Goal: Information Seeking & Learning: Learn about a topic

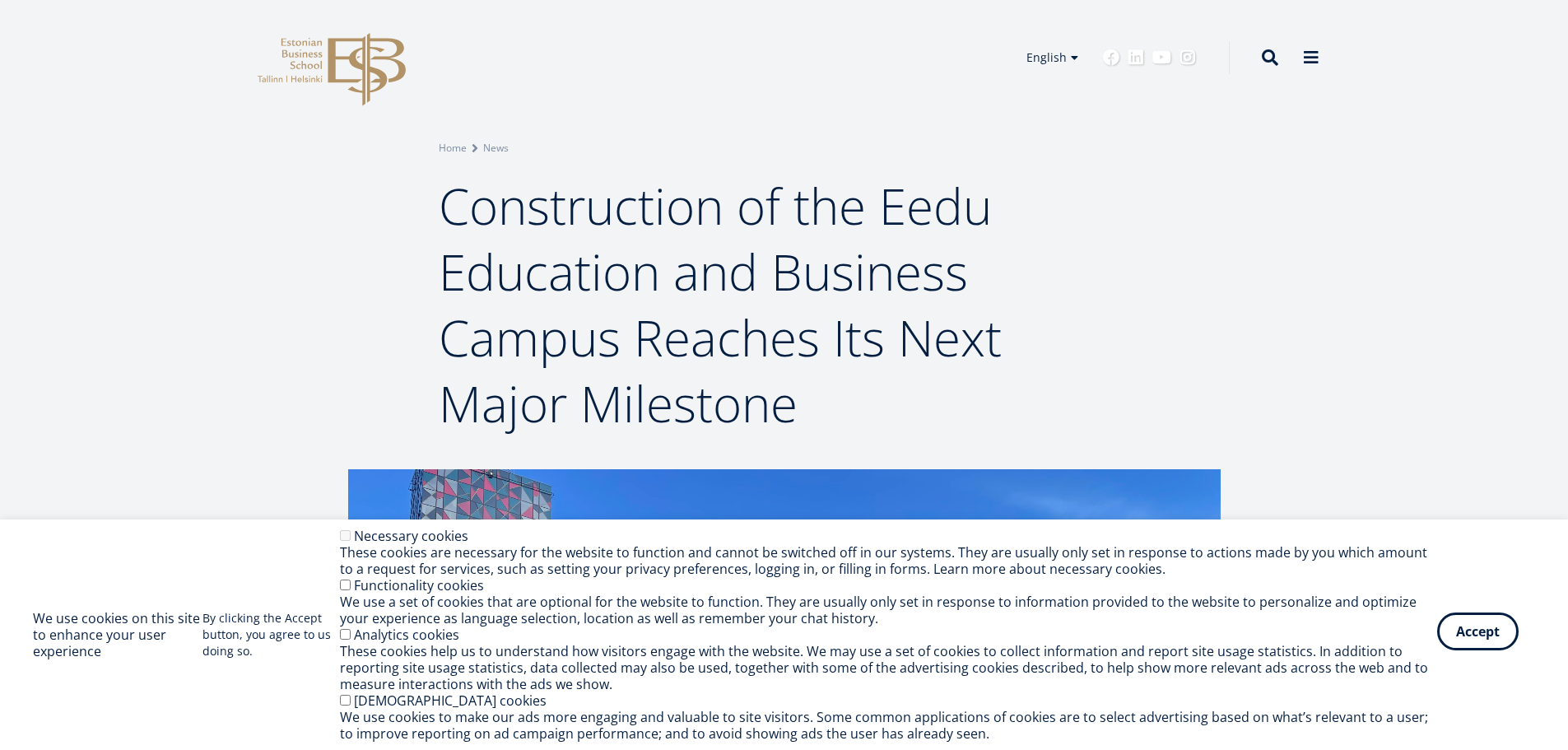
click at [1475, 638] on button "Accept" at bounding box center [1478, 631] width 81 height 38
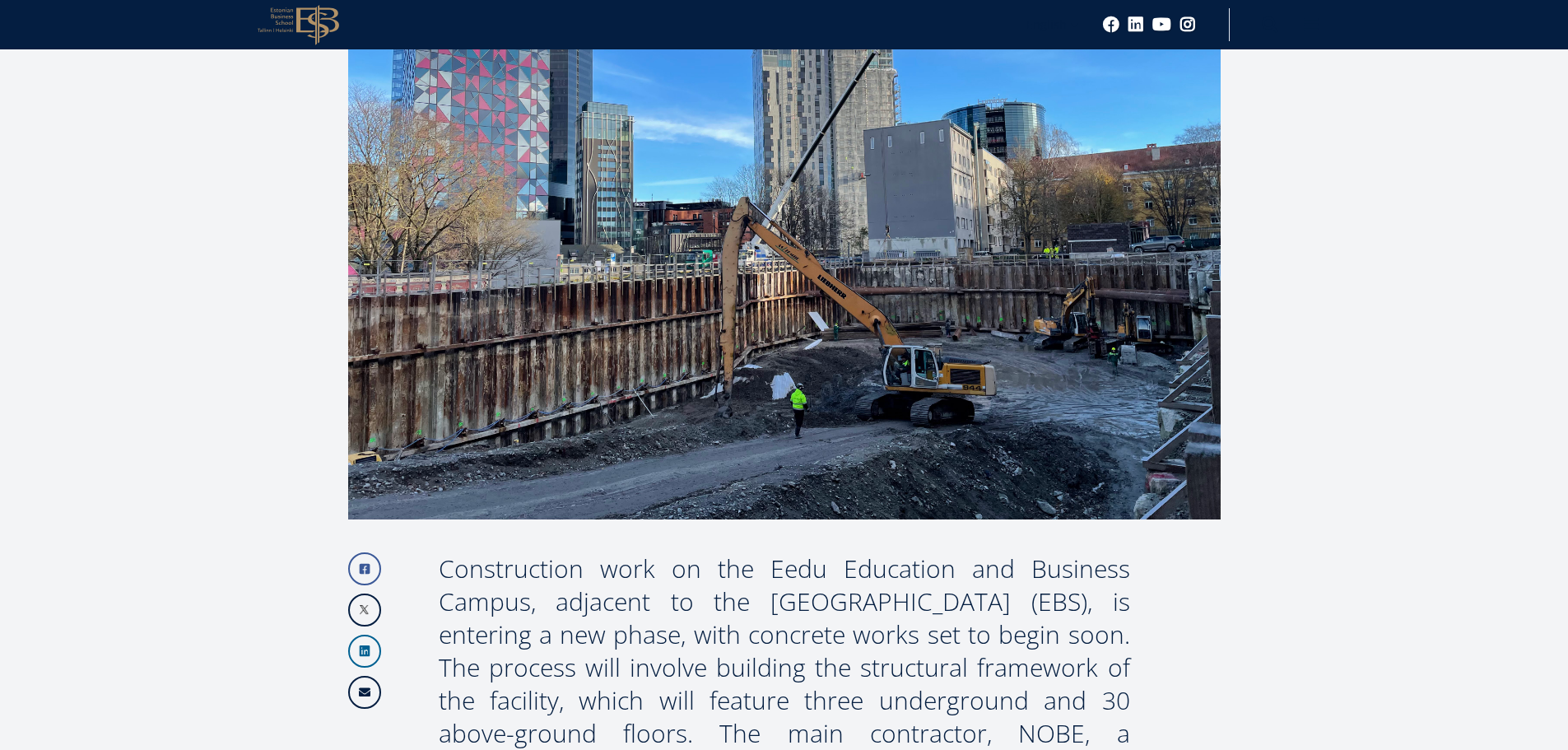
scroll to position [659, 0]
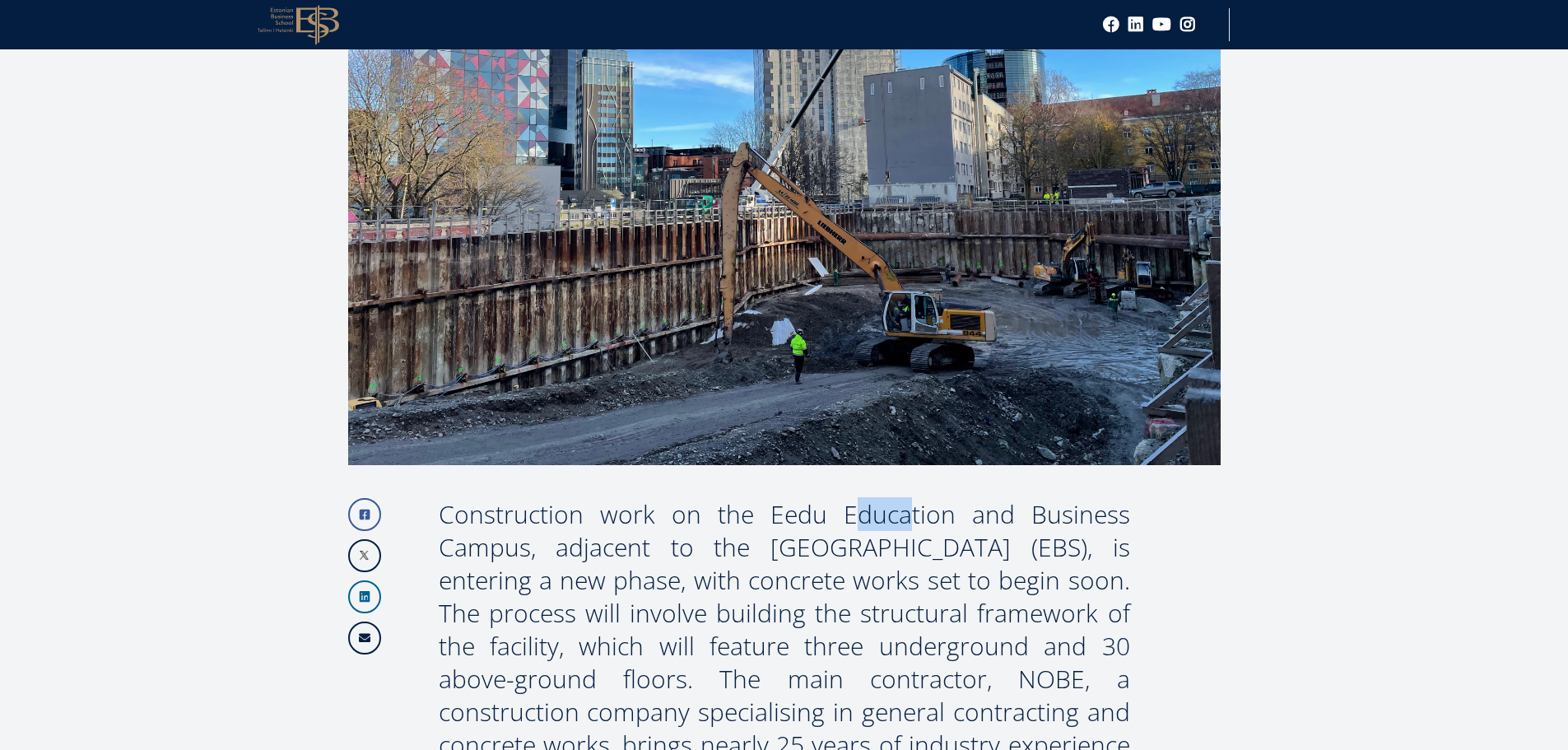
drag, startPoint x: 771, startPoint y: 520, endPoint x: 823, endPoint y: 518, distance: 52.0
click at [823, 518] on div "Construction work on the Eedu Education and Business Campus, adjacent to the [G…" at bounding box center [784, 647] width 691 height 297
click at [810, 522] on div "Construction work on the Eedu Education and Business Campus, adjacent to the [G…" at bounding box center [784, 647] width 691 height 297
drag, startPoint x: 775, startPoint y: 514, endPoint x: 829, endPoint y: 512, distance: 54.0
click at [829, 512] on div "Construction work on the Eedu Education and Business Campus, adjacent to the [G…" at bounding box center [784, 647] width 691 height 297
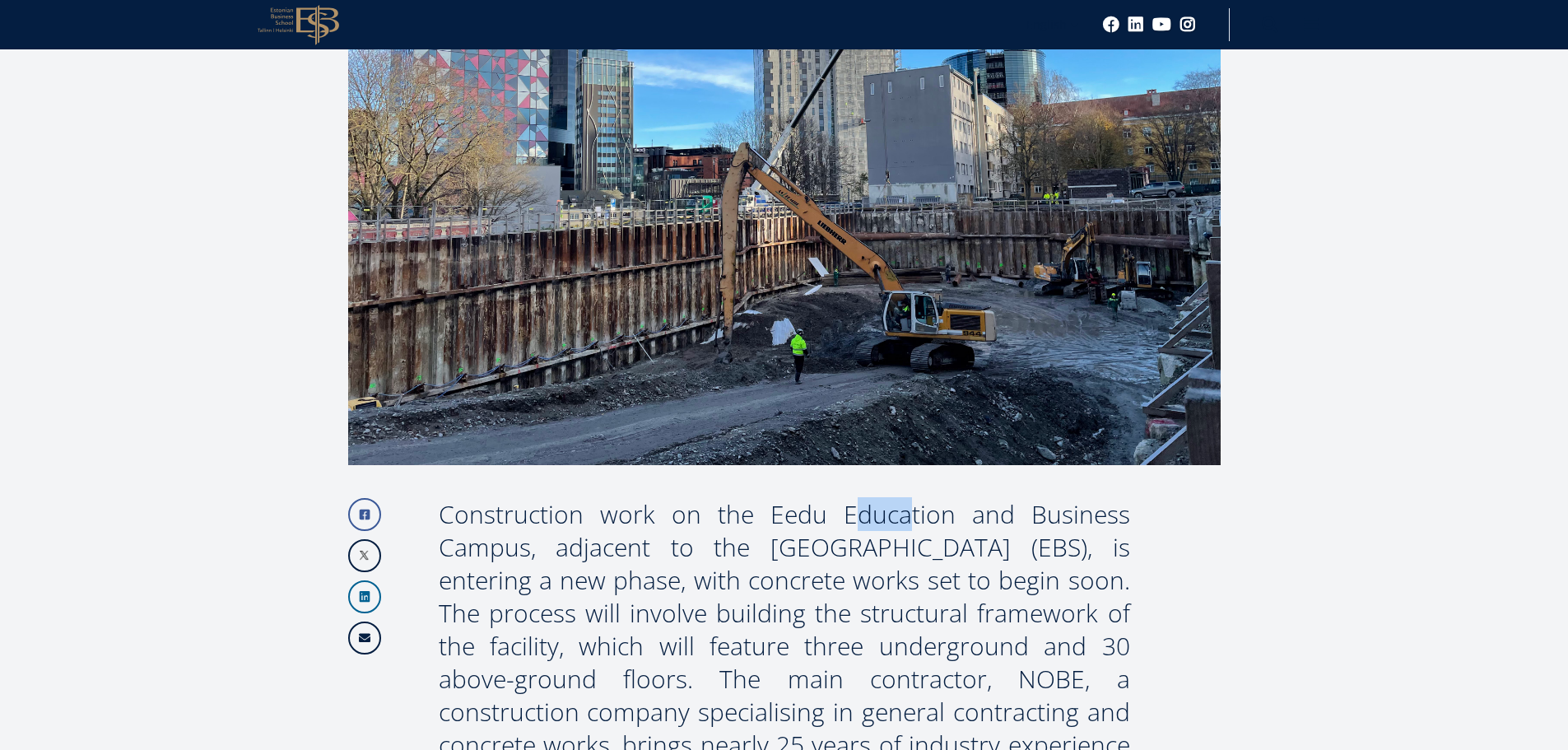
click at [830, 520] on div "Construction work on the Eedu Education and Business Campus, adjacent to the [G…" at bounding box center [784, 647] width 691 height 297
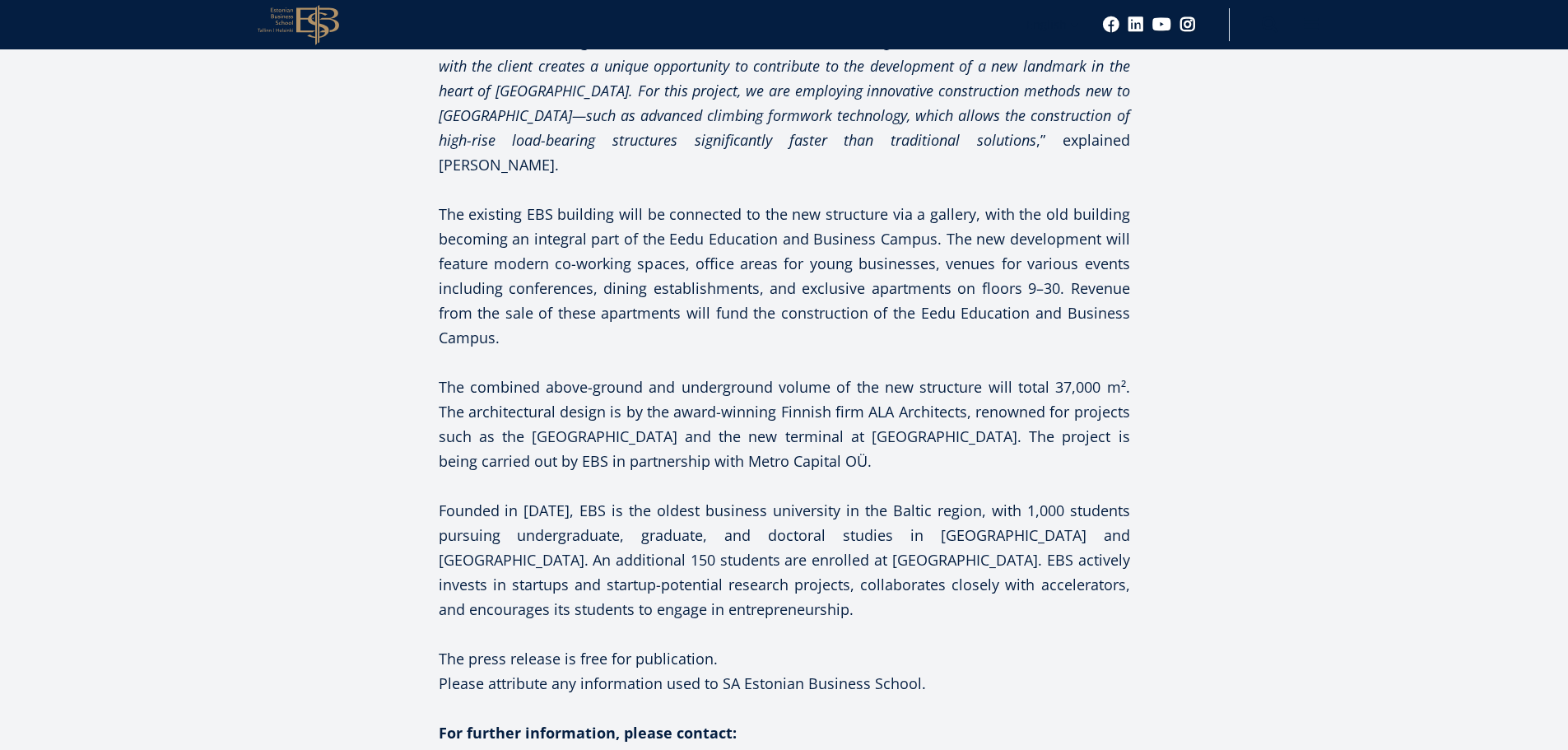
scroll to position [1811, 0]
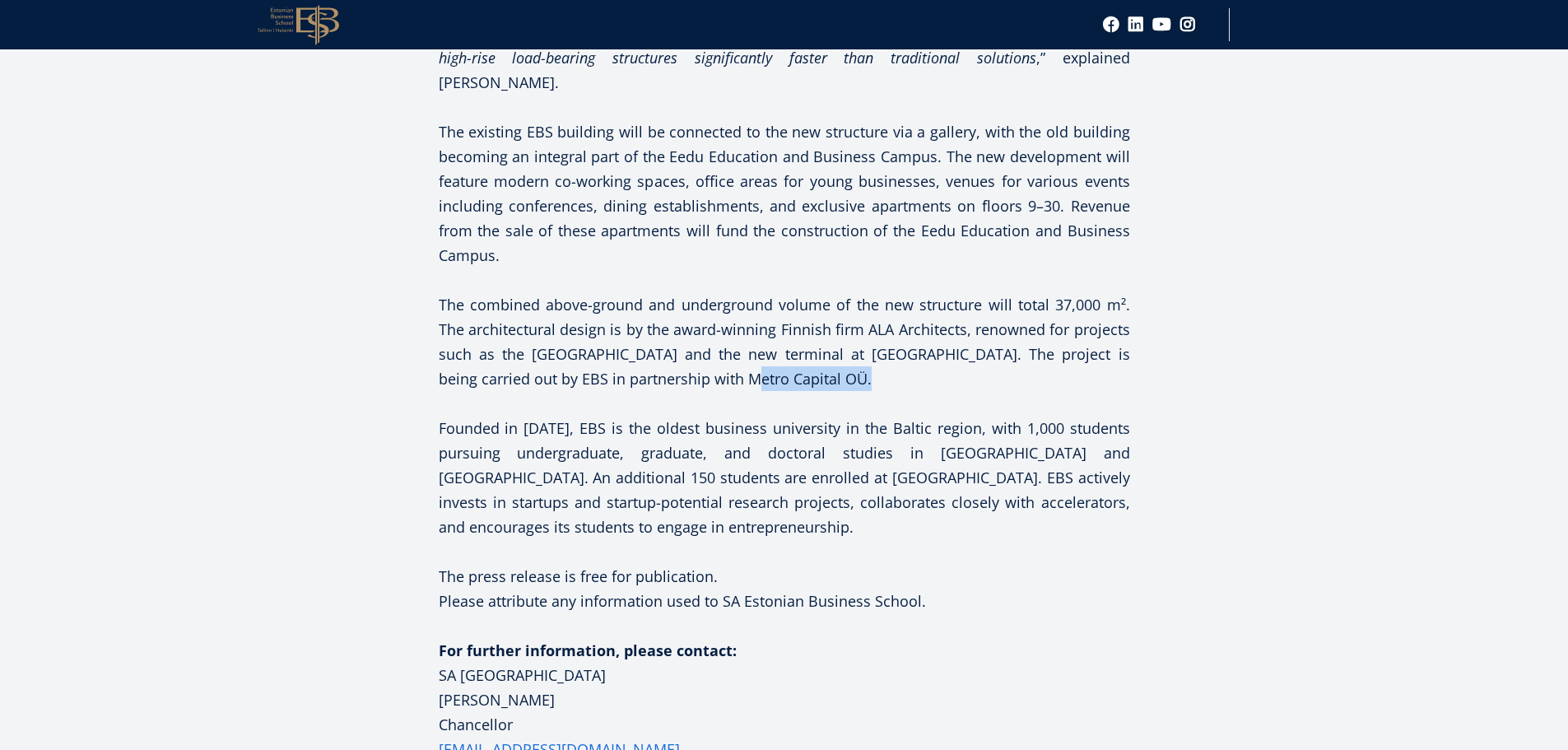
drag, startPoint x: 706, startPoint y: 356, endPoint x: 818, endPoint y: 352, distance: 112.1
click at [818, 352] on p "The combined above-ground and underground volume of the new structure will tota…" at bounding box center [784, 341] width 691 height 99
click at [963, 416] on p "Founded in [DATE], EBS is the oldest business university in the Baltic region, …" at bounding box center [784, 477] width 691 height 123
click at [882, 564] on p "The press release is free for publication. Please attribute any information use…" at bounding box center [784, 589] width 691 height 50
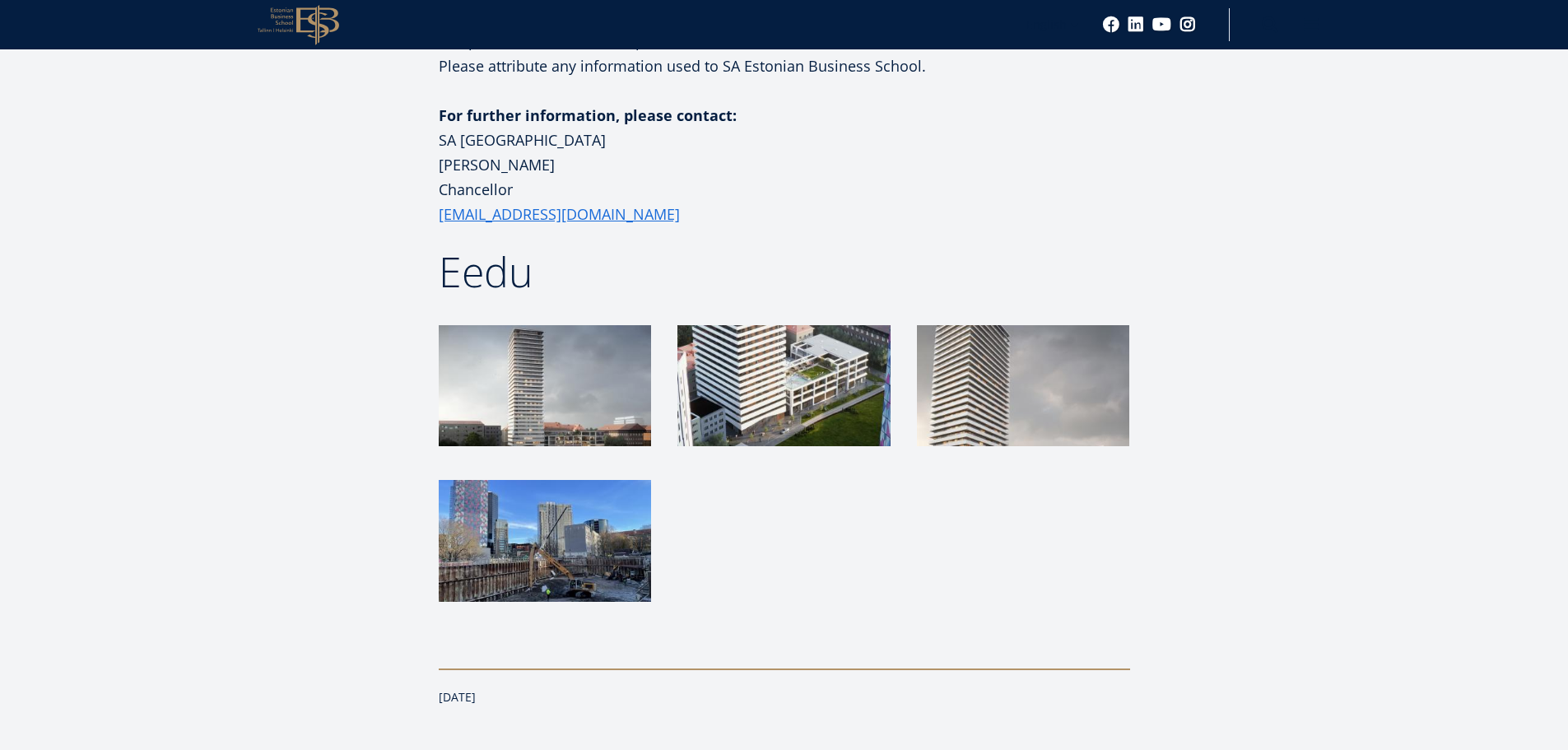
scroll to position [2387, 0]
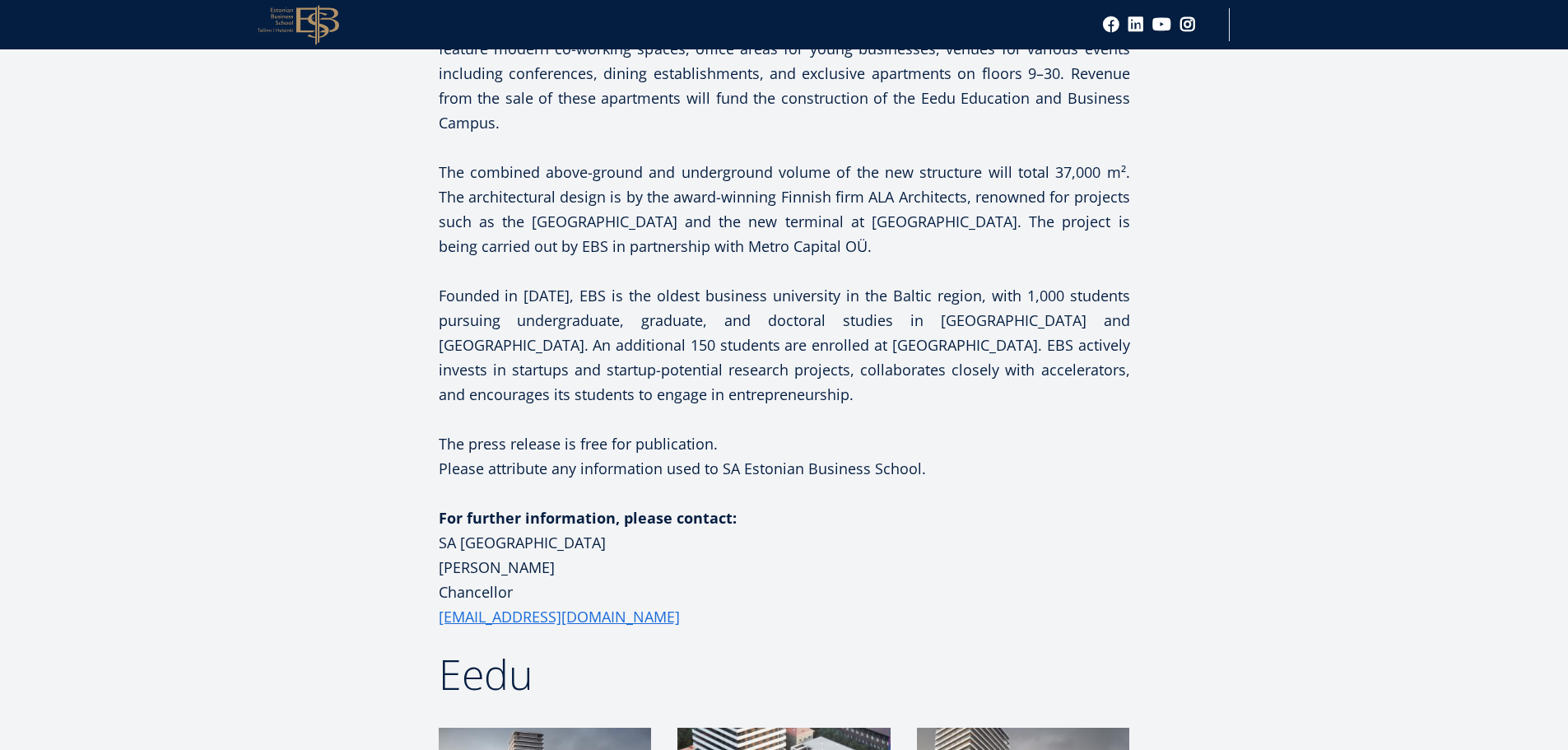
scroll to position [1893, 0]
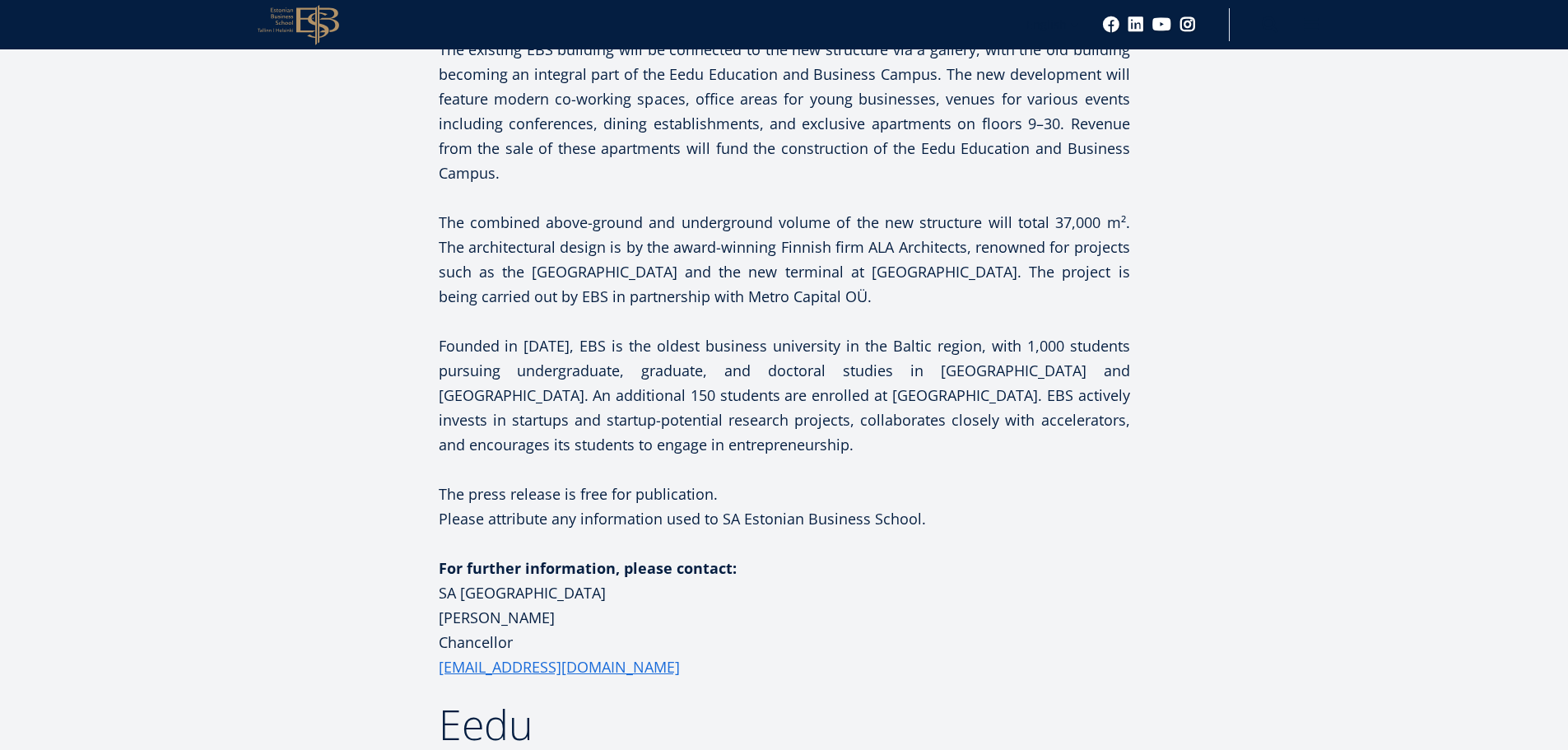
drag, startPoint x: 522, startPoint y: 621, endPoint x: 437, endPoint y: 540, distance: 117.4
click at [437, 540] on div "Facebook Linkedin Email Construction work on the Eedu Education and Business Ca…" at bounding box center [784, 422] width 872 height 2319
click at [388, 577] on div "Facebook Linkedin Email Construction work on the Eedu Education and Business Ca…" at bounding box center [784, 422] width 872 height 2319
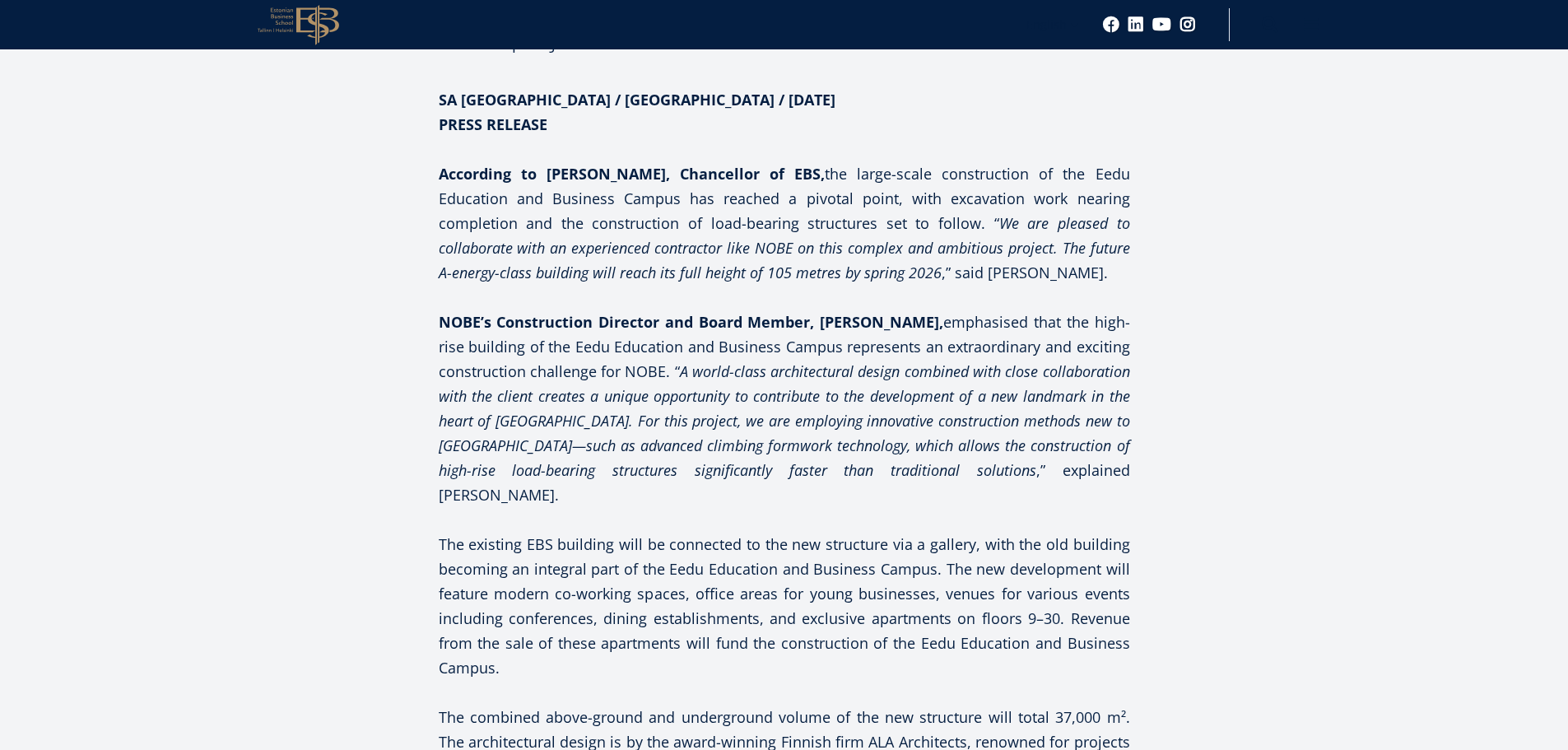
scroll to position [1268, 0]
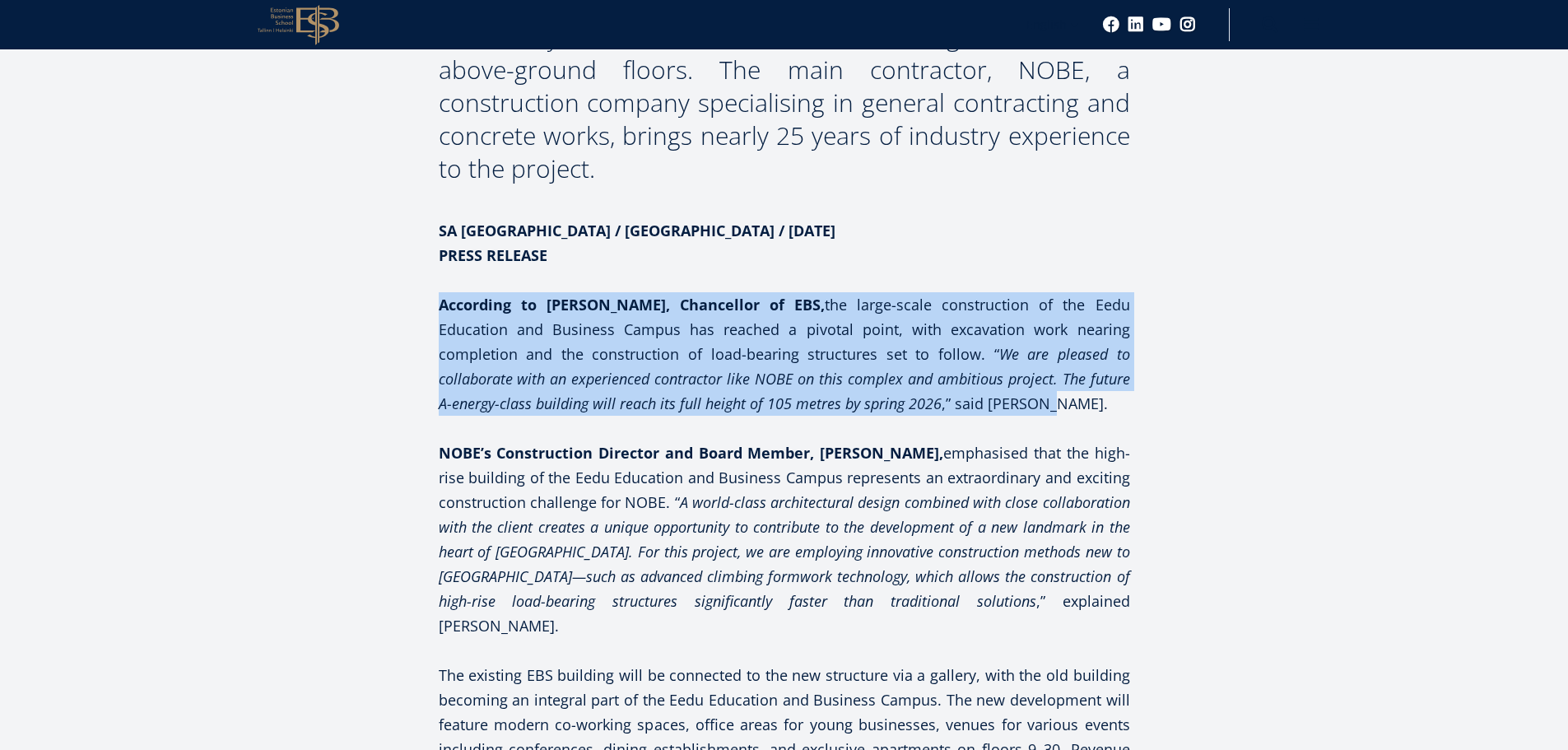
drag, startPoint x: 1064, startPoint y: 413, endPoint x: 442, endPoint y: 297, distance: 632.7
click at [442, 297] on p "According to [PERSON_NAME], Chancellor of EBS, the large-scale construction of …" at bounding box center [784, 354] width 691 height 123
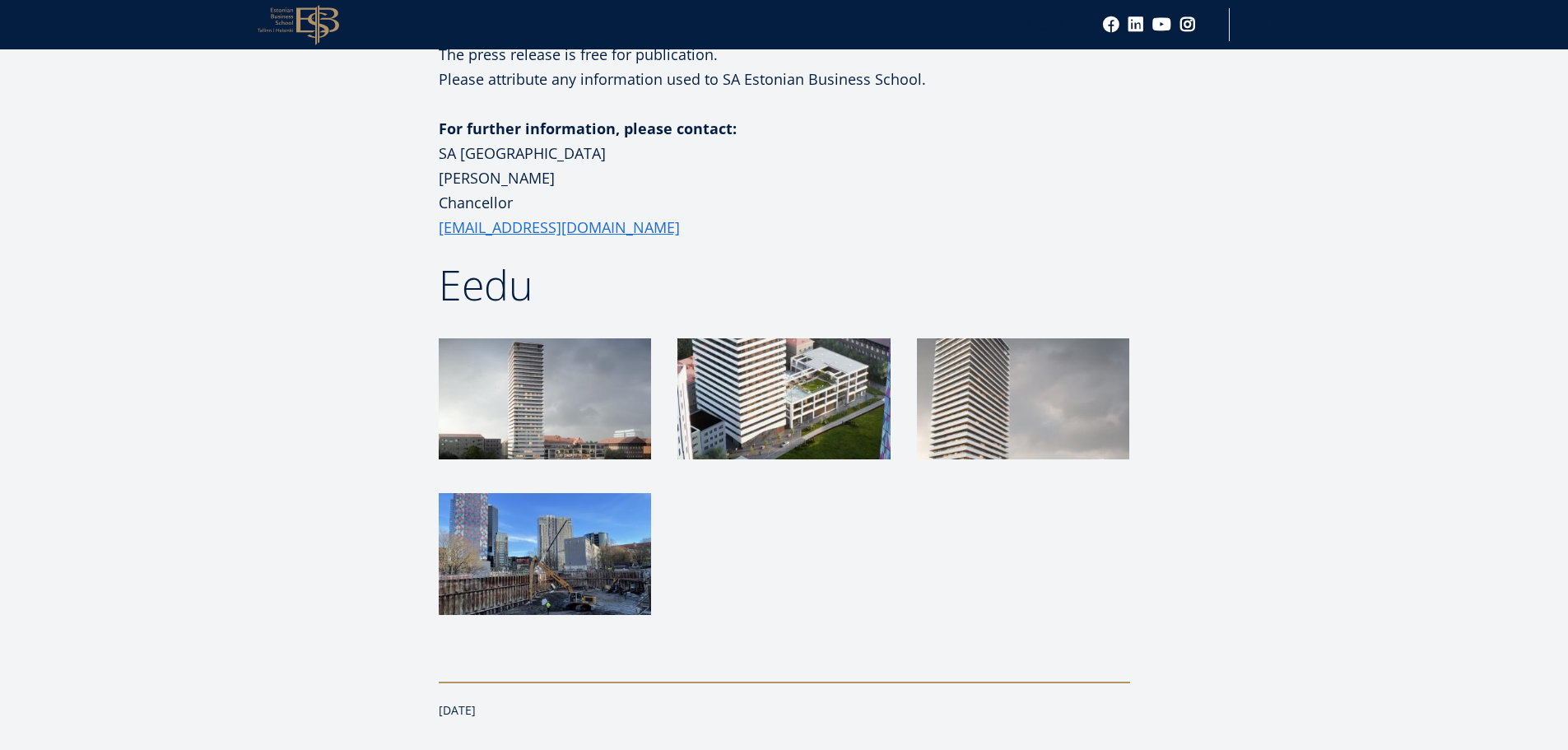
scroll to position [2453, 0]
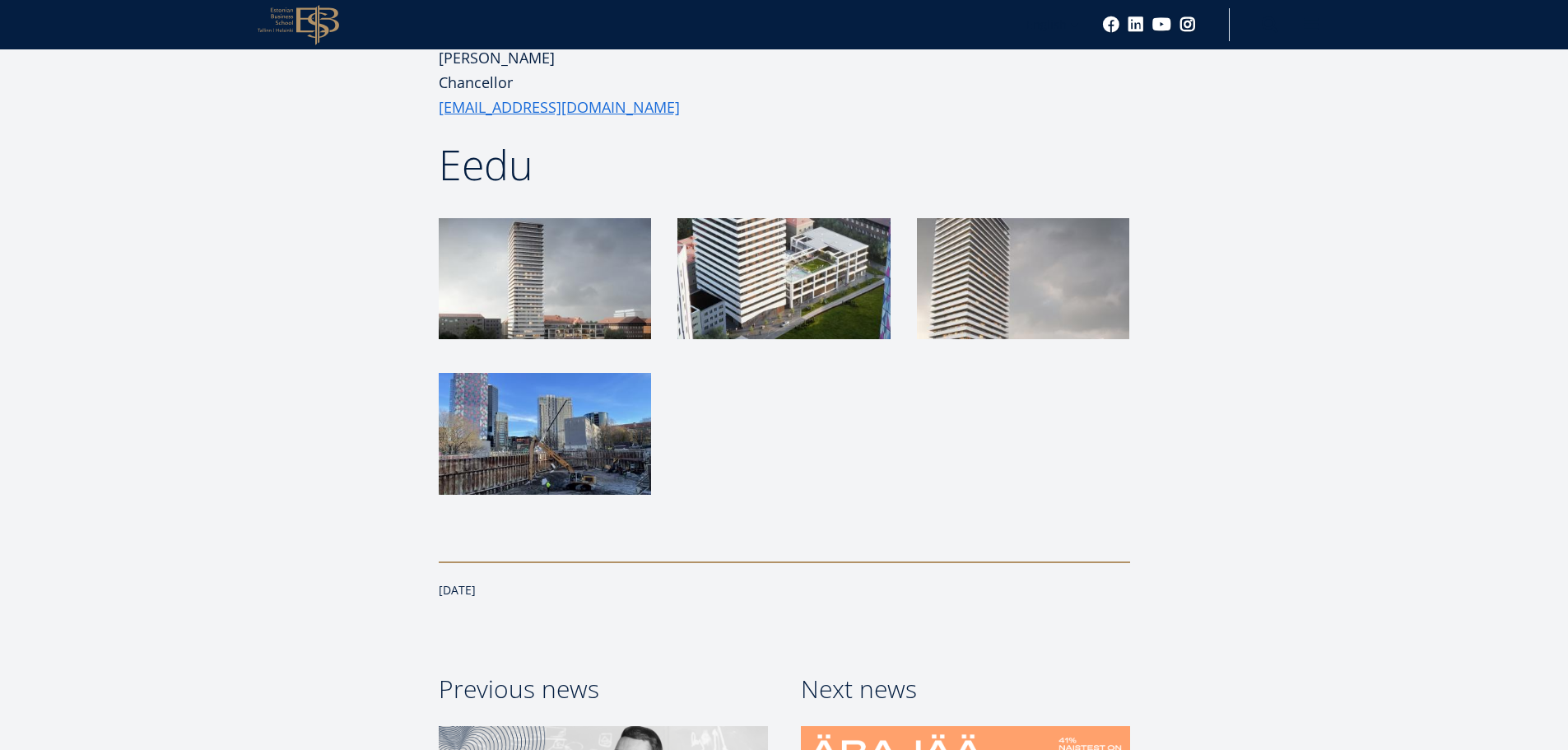
click at [992, 260] on img at bounding box center [1023, 278] width 213 height 121
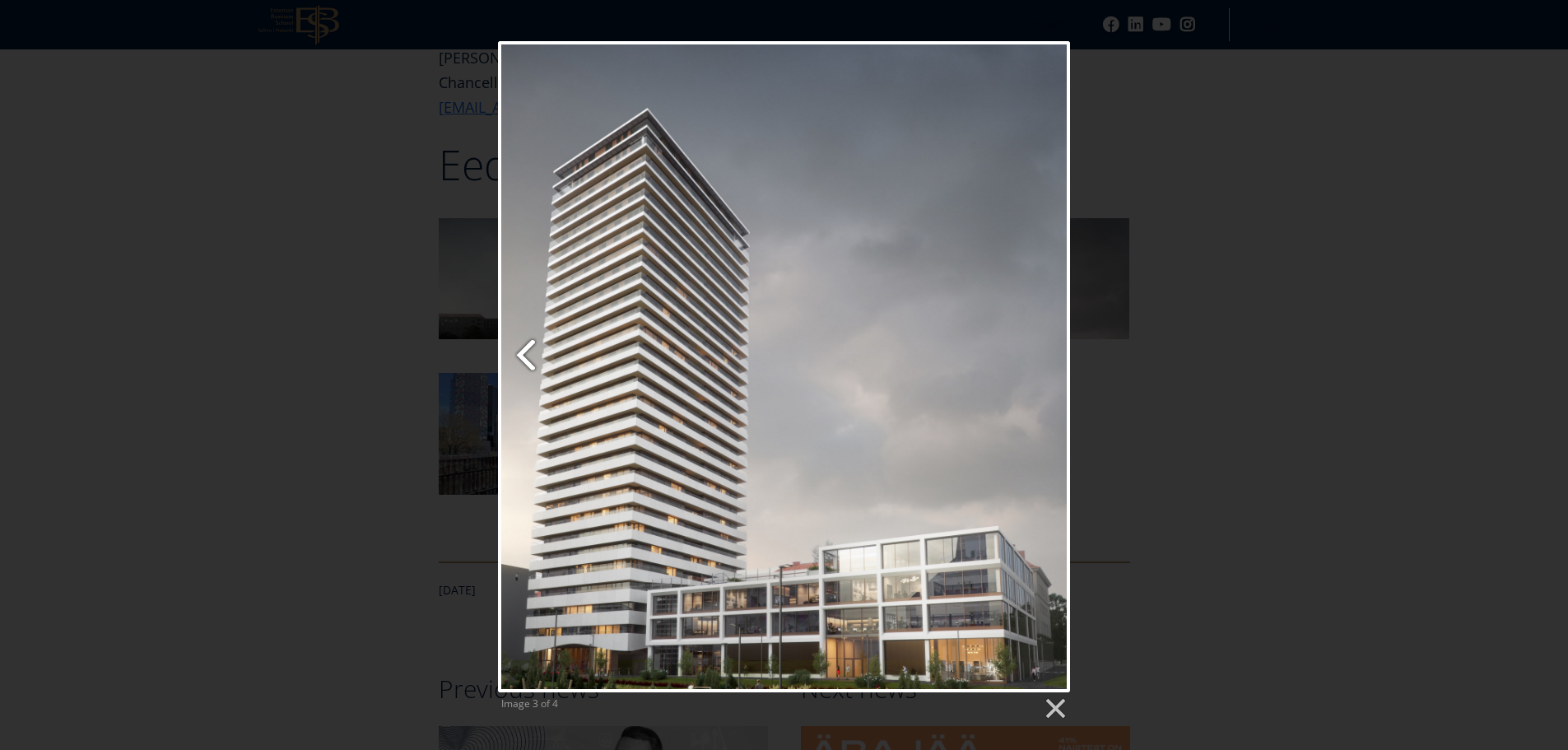
click at [526, 361] on link "Previous image" at bounding box center [595, 367] width 194 height 651
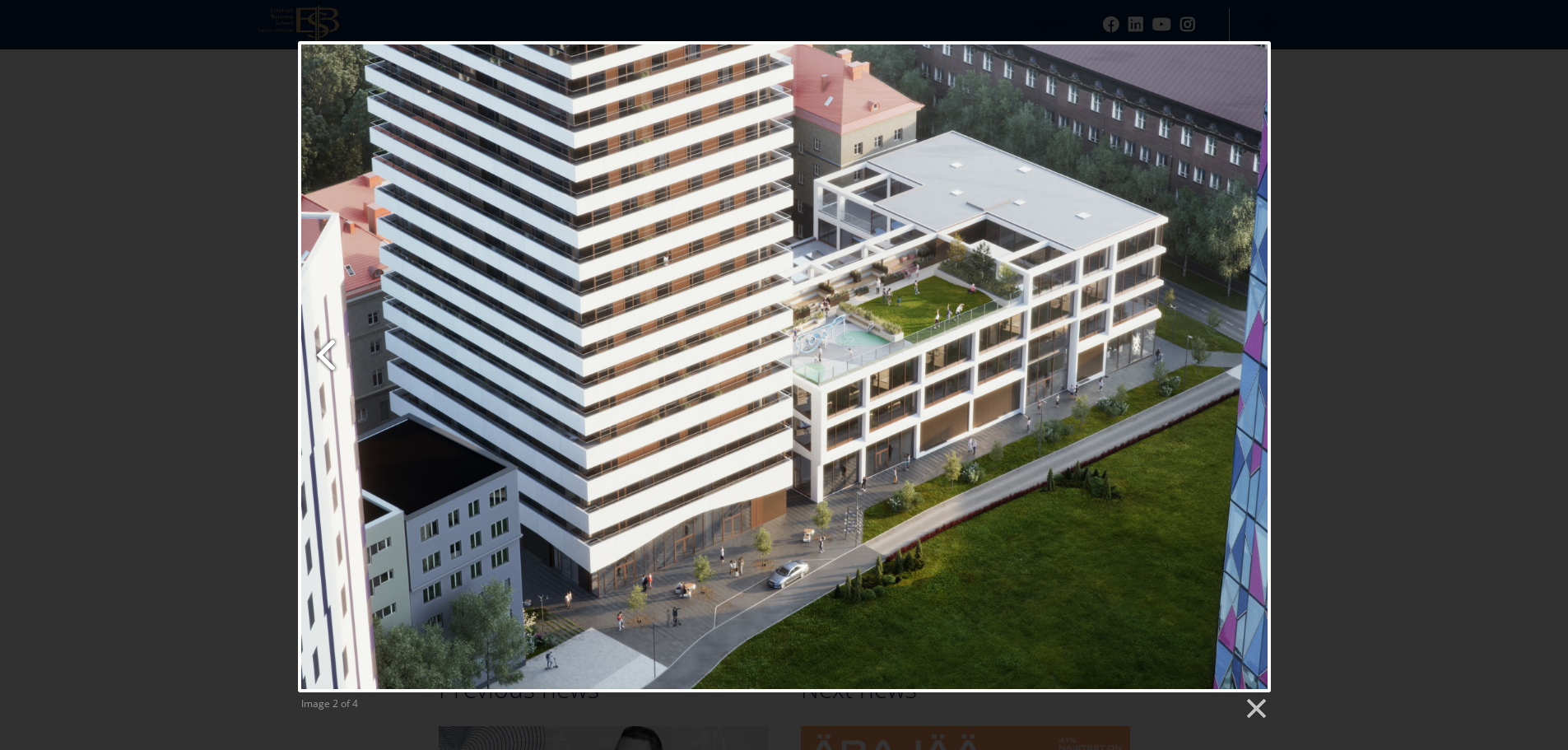
click at [332, 351] on link "Previous image" at bounding box center [462, 367] width 331 height 651
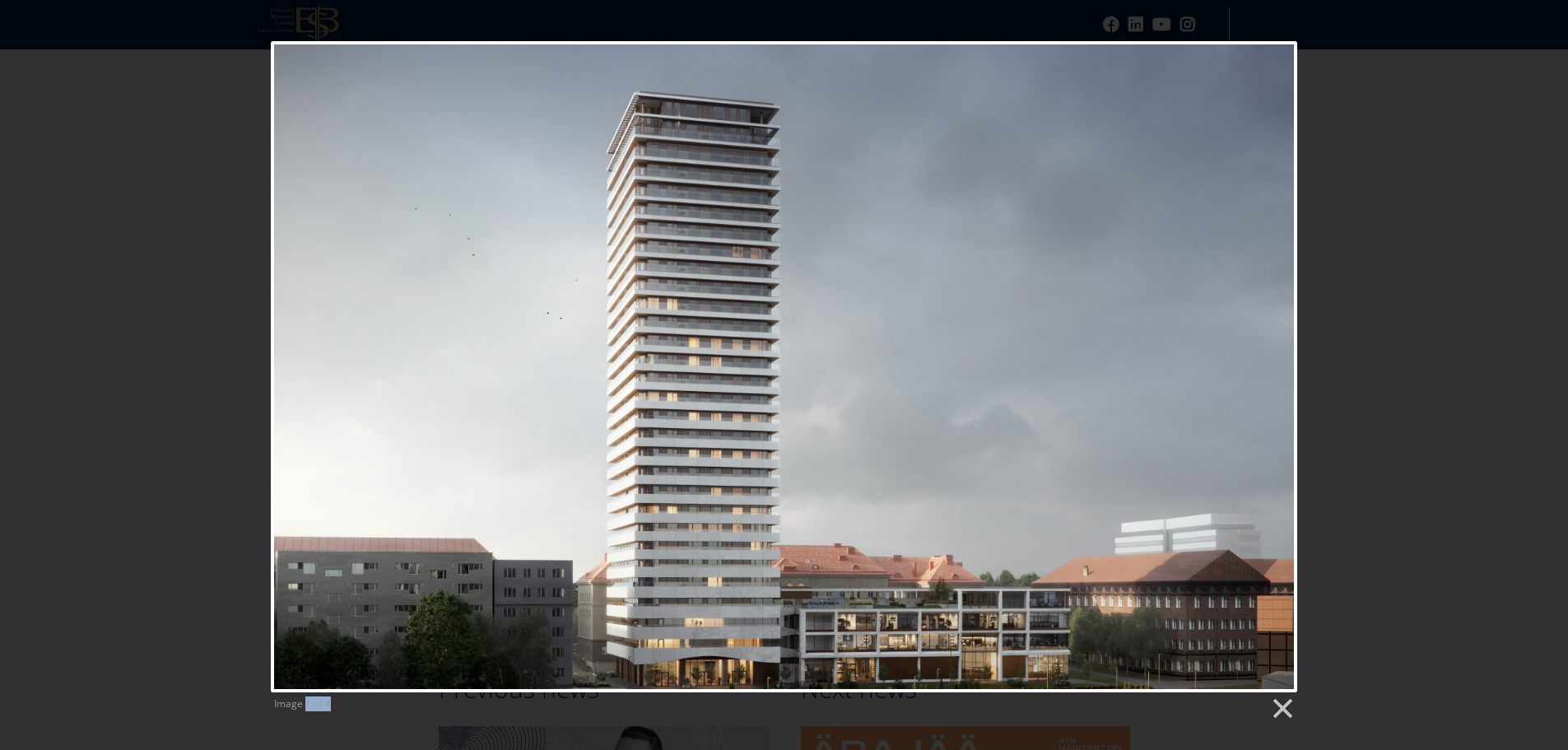
drag, startPoint x: 307, startPoint y: 701, endPoint x: 344, endPoint y: 699, distance: 37.1
click at [344, 699] on span "Image 1 of 4" at bounding box center [708, 709] width 867 height 25
click at [1284, 713] on link at bounding box center [1281, 709] width 25 height 25
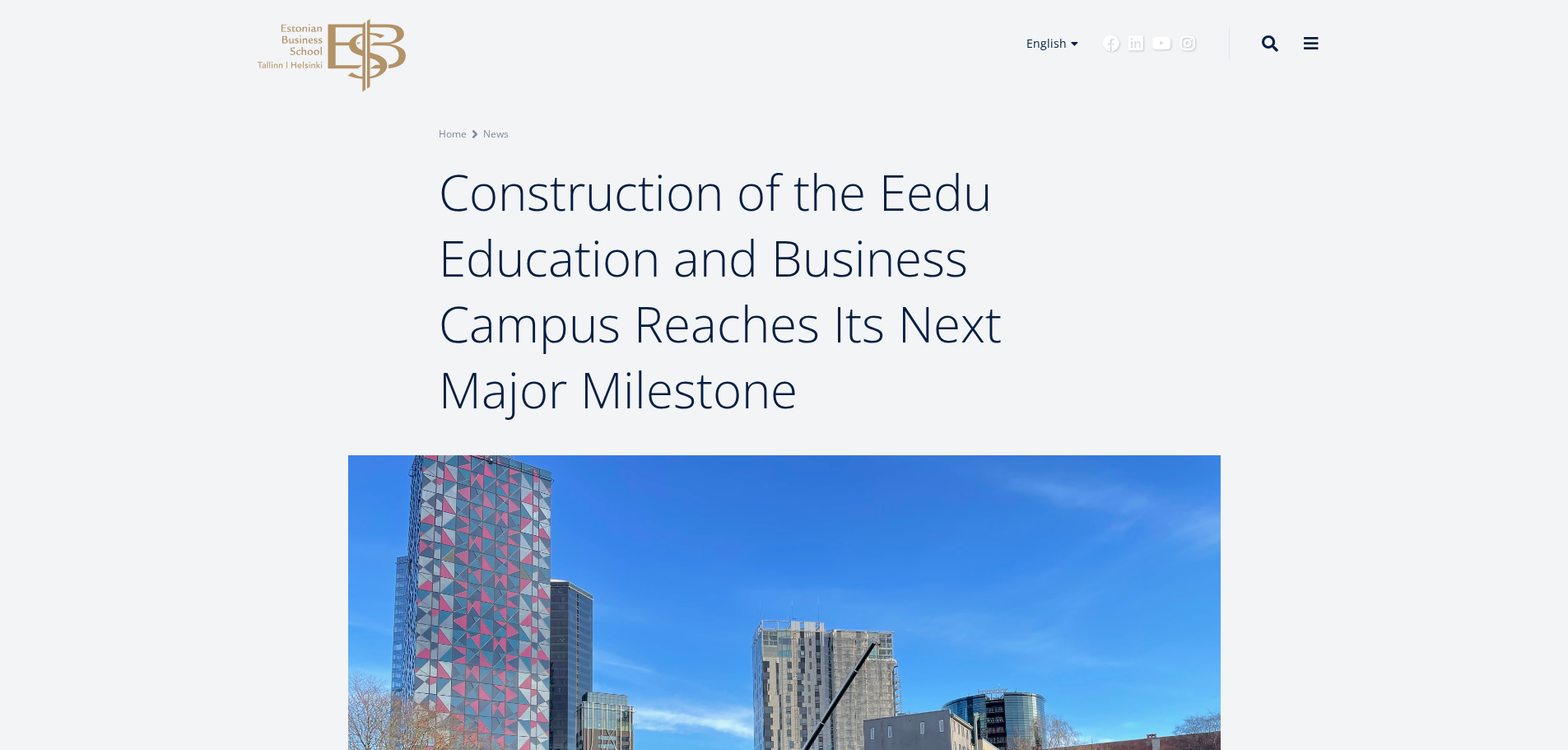
scroll to position [0, 0]
